Goal: Check status

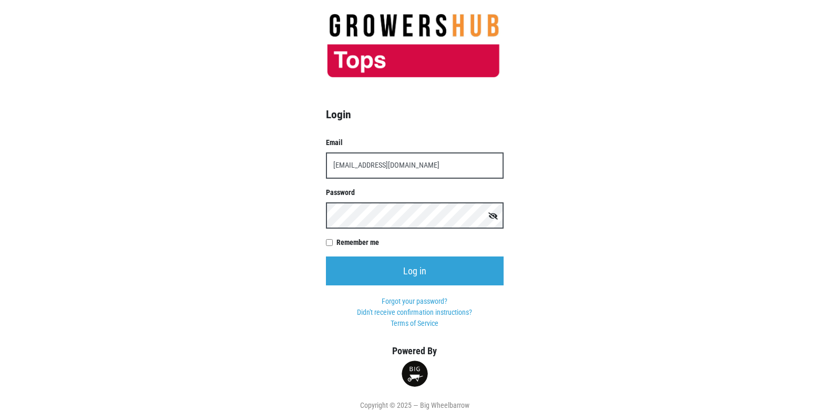
type input "[EMAIL_ADDRESS][DOMAIN_NAME]"
click at [326, 256] on input "Log in" at bounding box center [415, 270] width 178 height 29
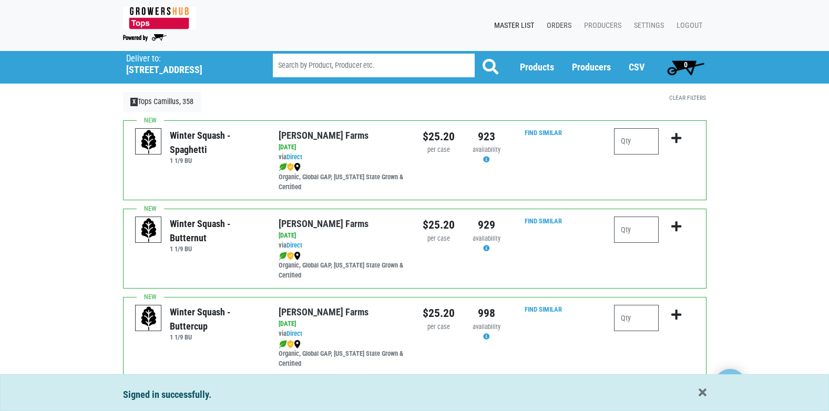
click at [562, 27] on link "Orders" at bounding box center [556, 26] width 37 height 20
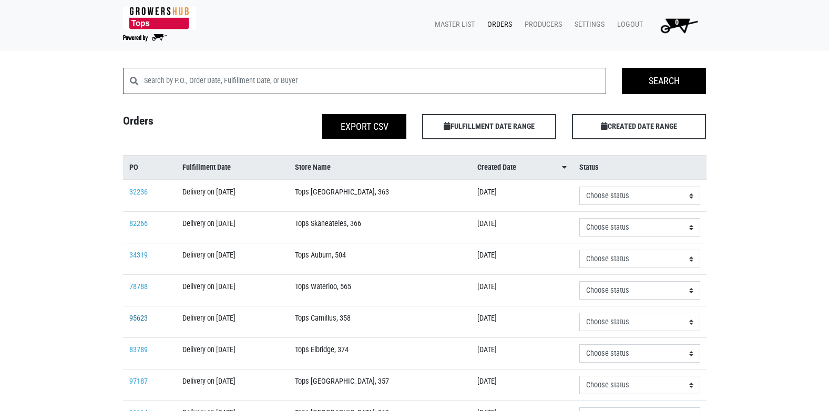
click at [132, 317] on link "95623" at bounding box center [138, 318] width 18 height 9
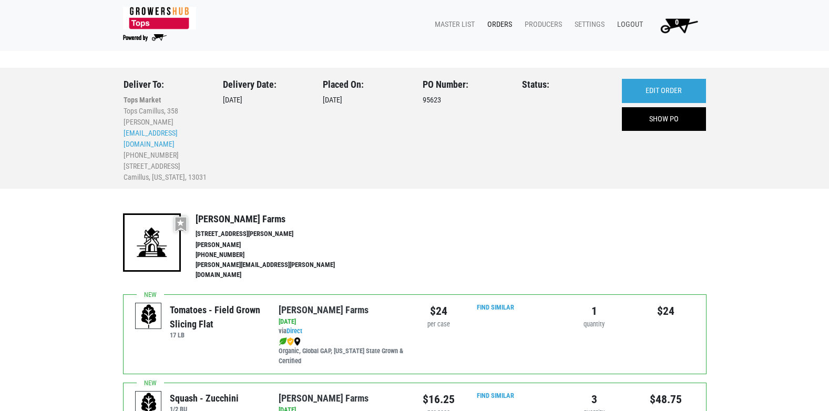
click at [629, 23] on link "Logout" at bounding box center [627, 25] width 38 height 20
